Goal: Task Accomplishment & Management: Use online tool/utility

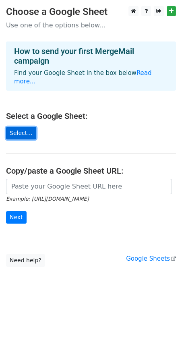
click at [21, 127] on link "Select..." at bounding box center [21, 133] width 30 height 12
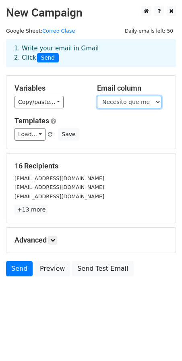
click at [142, 105] on select "Necesito que me pongais vuestros correos de educarex." at bounding box center [129, 102] width 64 height 12
click at [148, 103] on select "Necesito que me pongais vuestros correos de educarex." at bounding box center [129, 102] width 64 height 12
click at [154, 101] on select "Necesito que me pongais vuestros correos de educarex." at bounding box center [129, 102] width 64 height 12
click at [157, 99] on select "Necesito que me pongais vuestros correos de educarex." at bounding box center [129, 102] width 64 height 12
click at [157, 102] on select "Necesito que me pongais vuestros correos de educarex." at bounding box center [129, 102] width 64 height 12
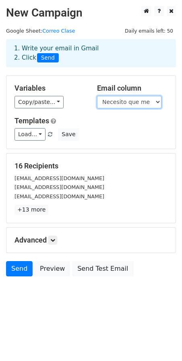
click at [157, 102] on select "Necesito que me pongais vuestros correos de educarex." at bounding box center [129, 102] width 64 height 12
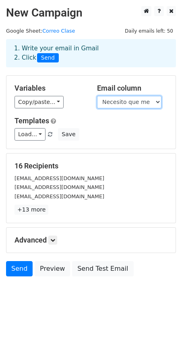
click at [157, 102] on select "Necesito que me pongais vuestros correos de educarex." at bounding box center [129, 102] width 64 height 12
click at [157, 103] on select "Necesito que me pongais vuestros correos de educarex." at bounding box center [129, 102] width 64 height 12
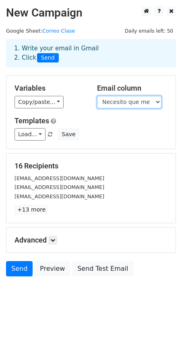
click at [157, 103] on select "Necesito que me pongais vuestros correos de educarex." at bounding box center [129, 102] width 64 height 12
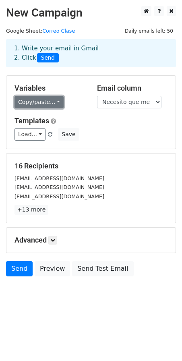
click at [54, 100] on link "Copy/paste..." at bounding box center [38, 102] width 49 height 12
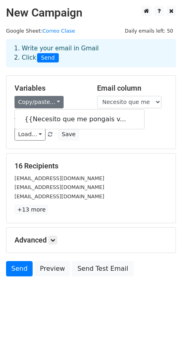
click at [85, 146] on div "Variables Copy/paste... {{Necesito que me pongais v... Email column Necesito qu…" at bounding box center [90, 112] width 169 height 73
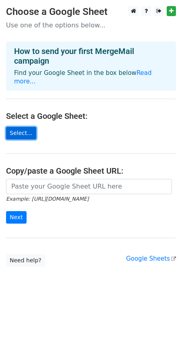
click at [26, 128] on link "Select..." at bounding box center [21, 133] width 30 height 12
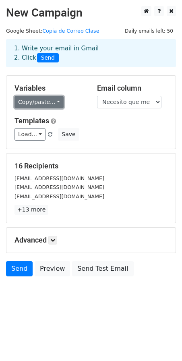
click at [47, 102] on link "Copy/paste..." at bounding box center [38, 102] width 49 height 12
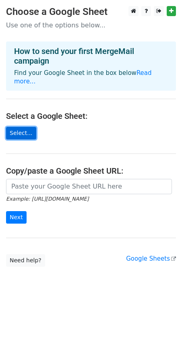
click at [24, 127] on link "Select..." at bounding box center [21, 133] width 30 height 12
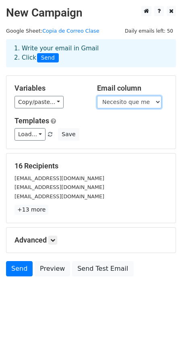
click at [116, 101] on select "Necesito que me pongais vuestros correos de educarex." at bounding box center [129, 102] width 64 height 12
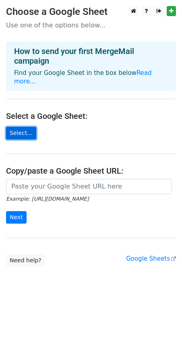
click at [24, 127] on link "Select..." at bounding box center [21, 133] width 30 height 12
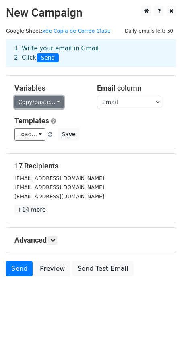
click at [55, 105] on link "Copy/paste..." at bounding box center [38, 102] width 49 height 12
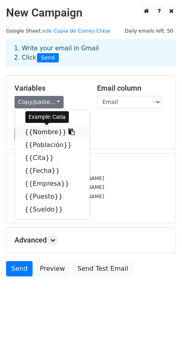
click at [68, 132] on icon at bounding box center [71, 131] width 6 height 6
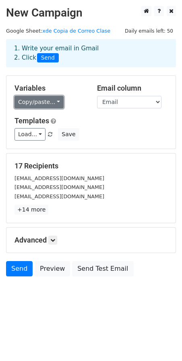
click at [54, 100] on link "Copy/paste..." at bounding box center [38, 102] width 49 height 12
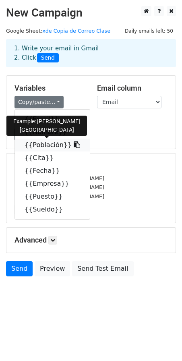
click at [74, 145] on icon at bounding box center [77, 144] width 6 height 6
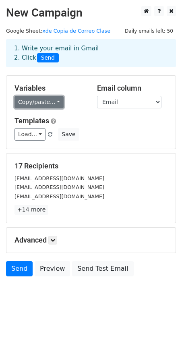
click at [54, 100] on link "Copy/paste..." at bounding box center [38, 102] width 49 height 12
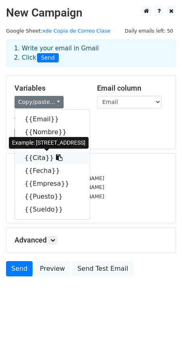
click at [56, 156] on icon at bounding box center [59, 157] width 6 height 6
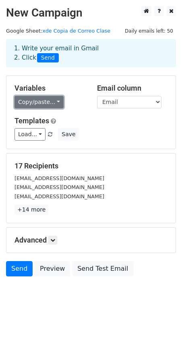
click at [42, 101] on link "Copy/paste..." at bounding box center [38, 102] width 49 height 12
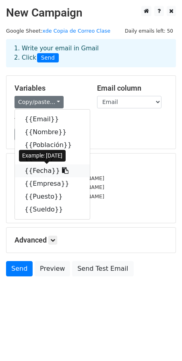
click at [62, 169] on icon at bounding box center [65, 170] width 6 height 6
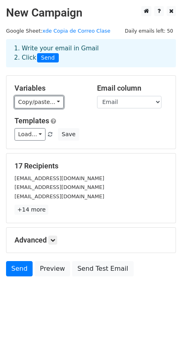
click at [38, 100] on link "Copy/paste..." at bounding box center [38, 102] width 49 height 12
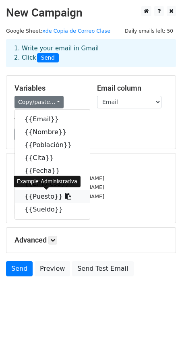
click at [65, 197] on icon at bounding box center [68, 196] width 6 height 6
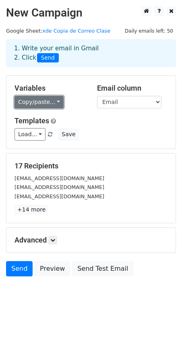
click at [18, 97] on link "Copy/paste..." at bounding box center [38, 102] width 49 height 12
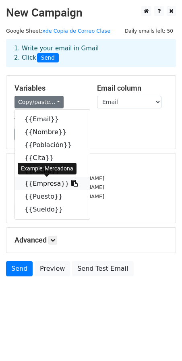
click at [71, 184] on icon at bounding box center [74, 183] width 6 height 6
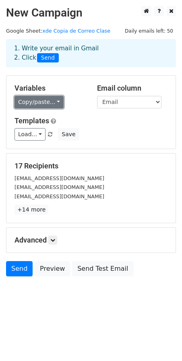
click at [33, 101] on link "Copy/paste..." at bounding box center [38, 102] width 49 height 12
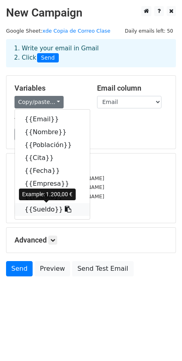
click at [54, 209] on link "{{Sueldo}}" at bounding box center [52, 209] width 75 height 13
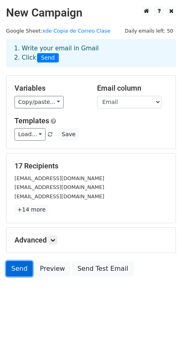
click at [20, 270] on link "Send" at bounding box center [19, 268] width 27 height 15
click at [17, 269] on link "Send" at bounding box center [19, 268] width 27 height 15
